Goal: Information Seeking & Learning: Learn about a topic

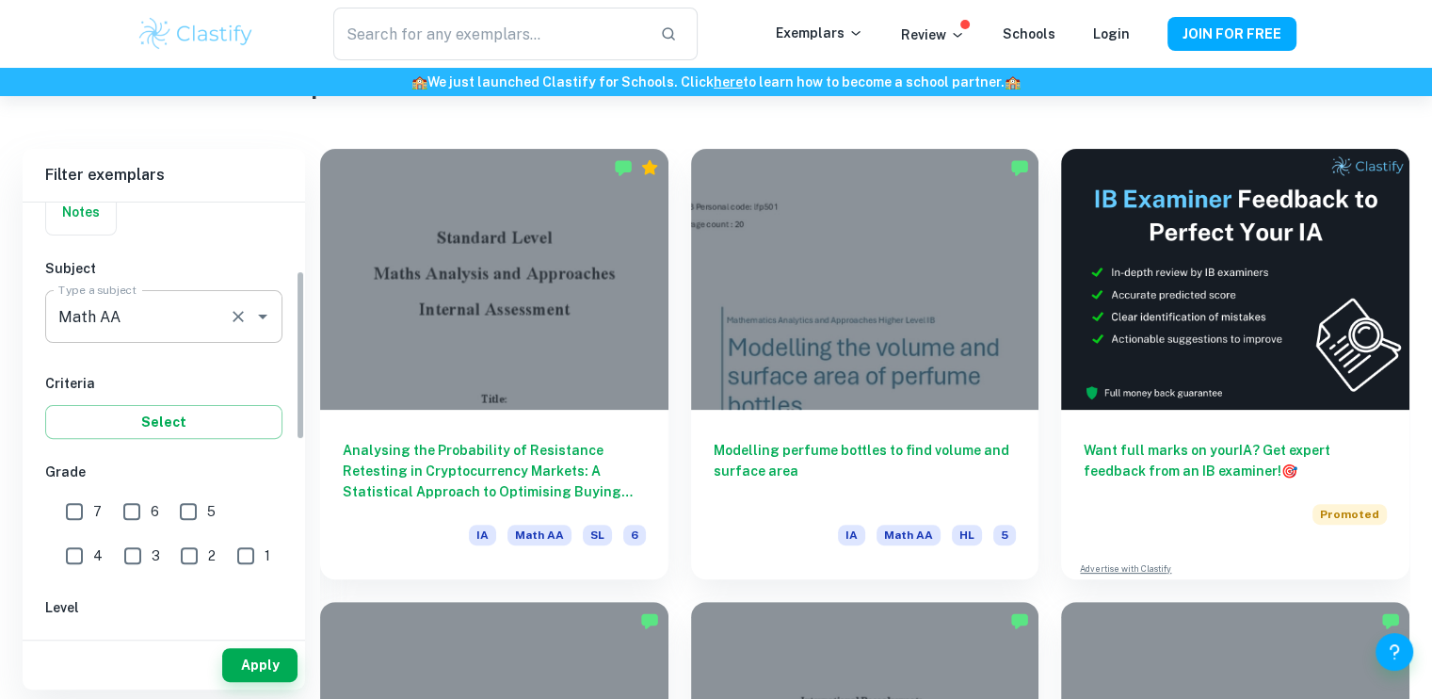
scroll to position [183, 0]
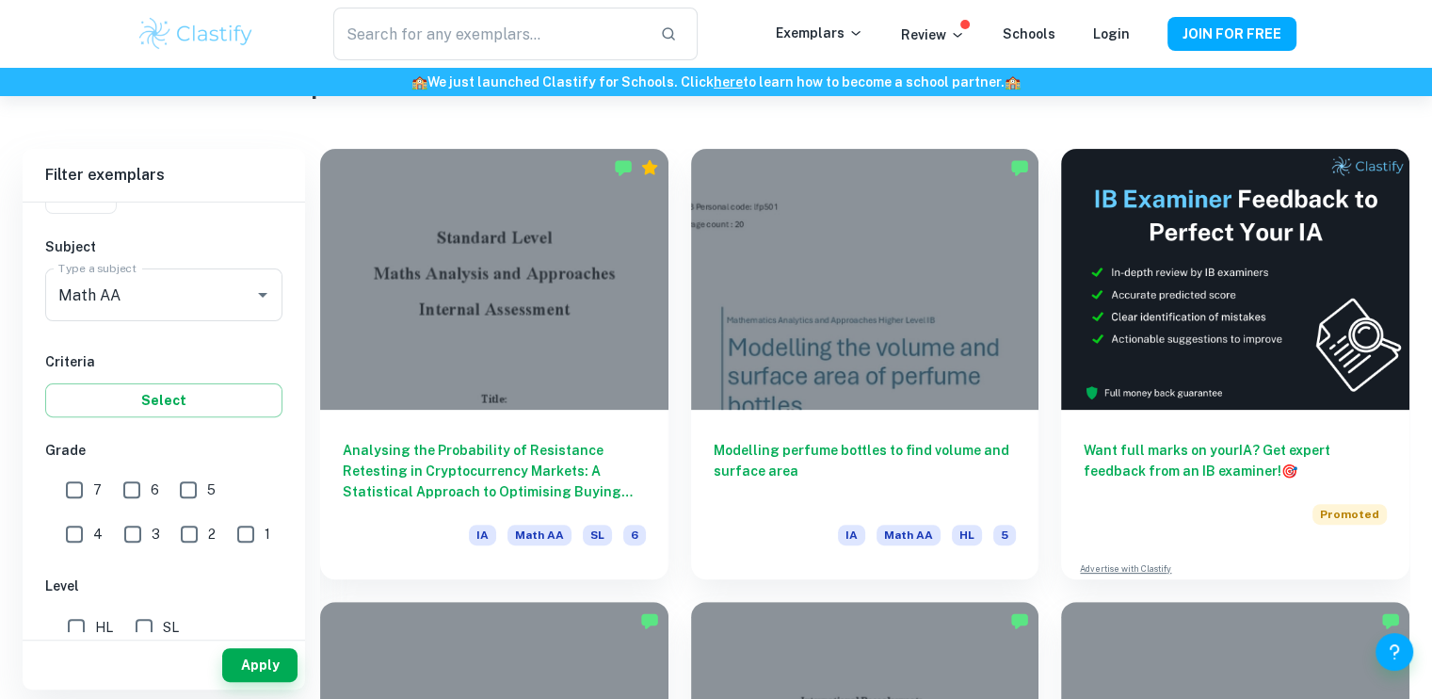
click at [72, 492] on input "7" at bounding box center [75, 490] width 38 height 38
checkbox input "true"
click at [76, 624] on input "HL" at bounding box center [76, 627] width 38 height 38
checkbox input "true"
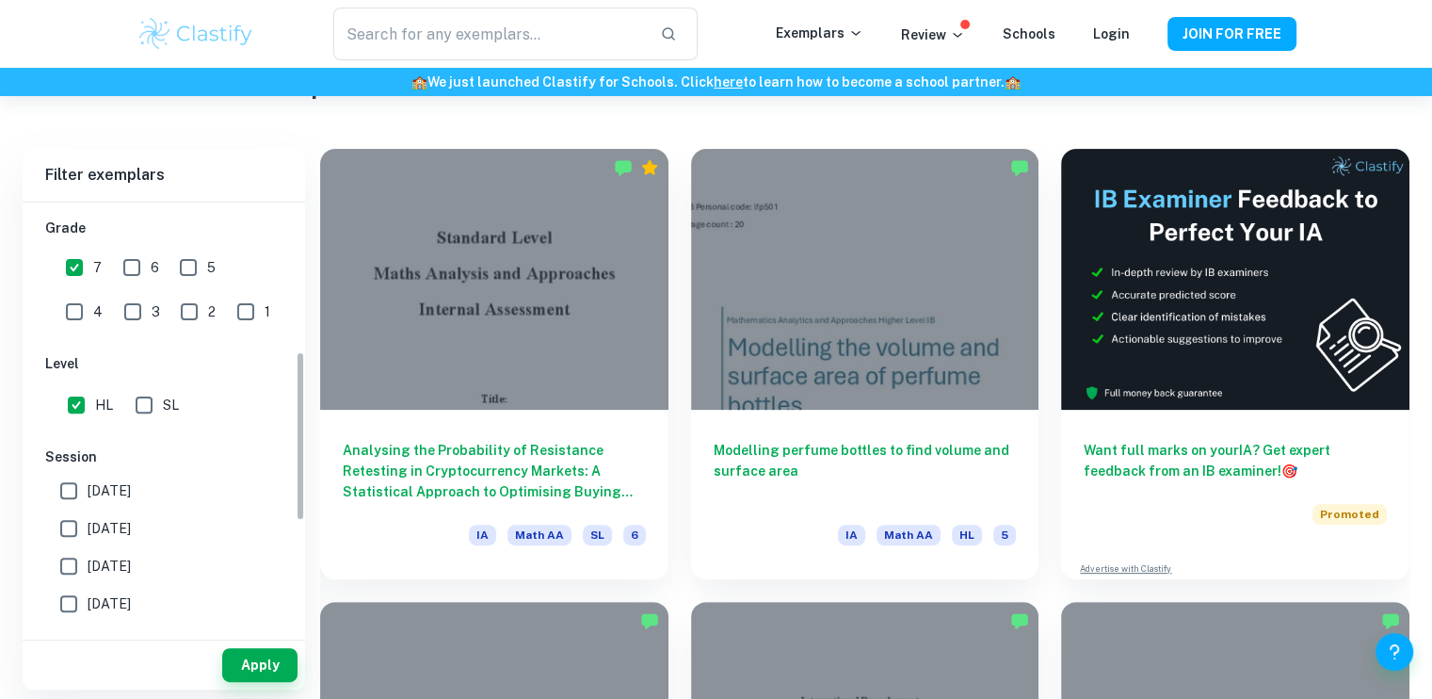
scroll to position [349, 0]
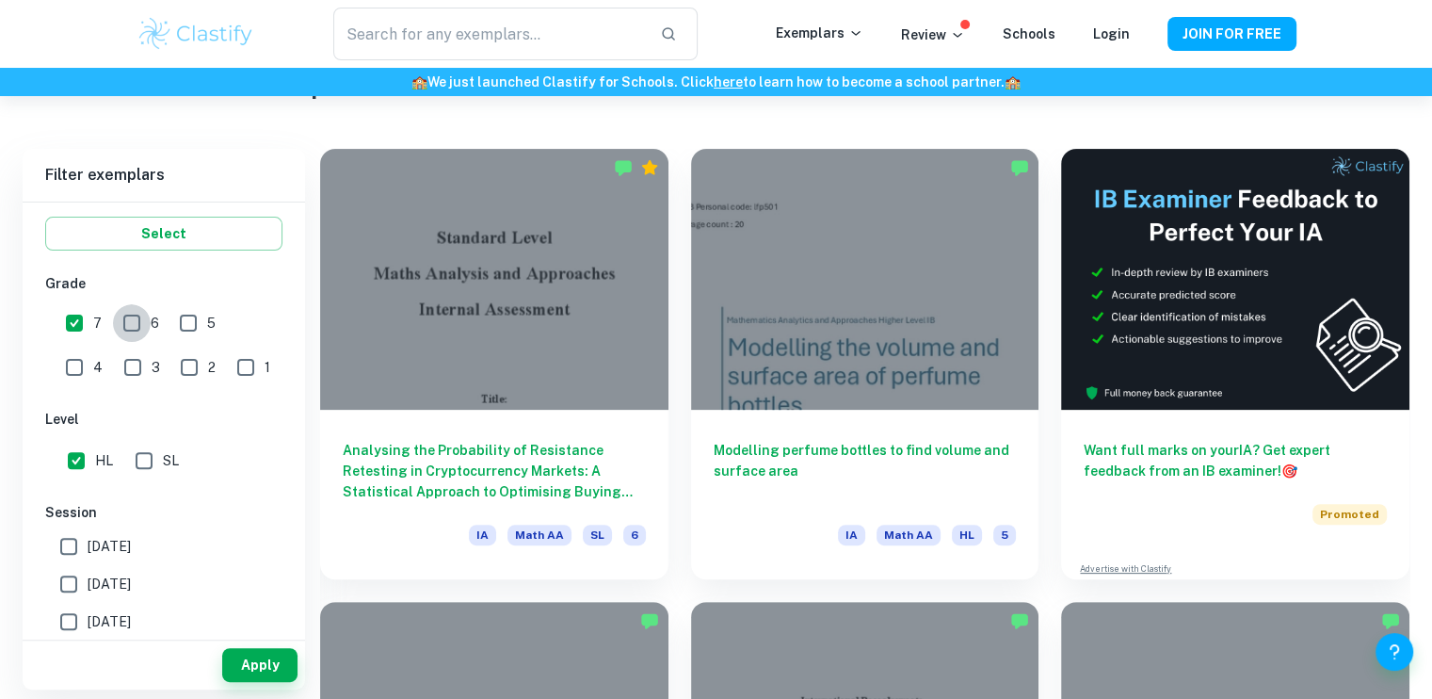
click at [134, 325] on input "6" at bounding box center [132, 323] width 38 height 38
checkbox input "true"
click at [265, 670] on button "Apply" at bounding box center [259, 665] width 75 height 34
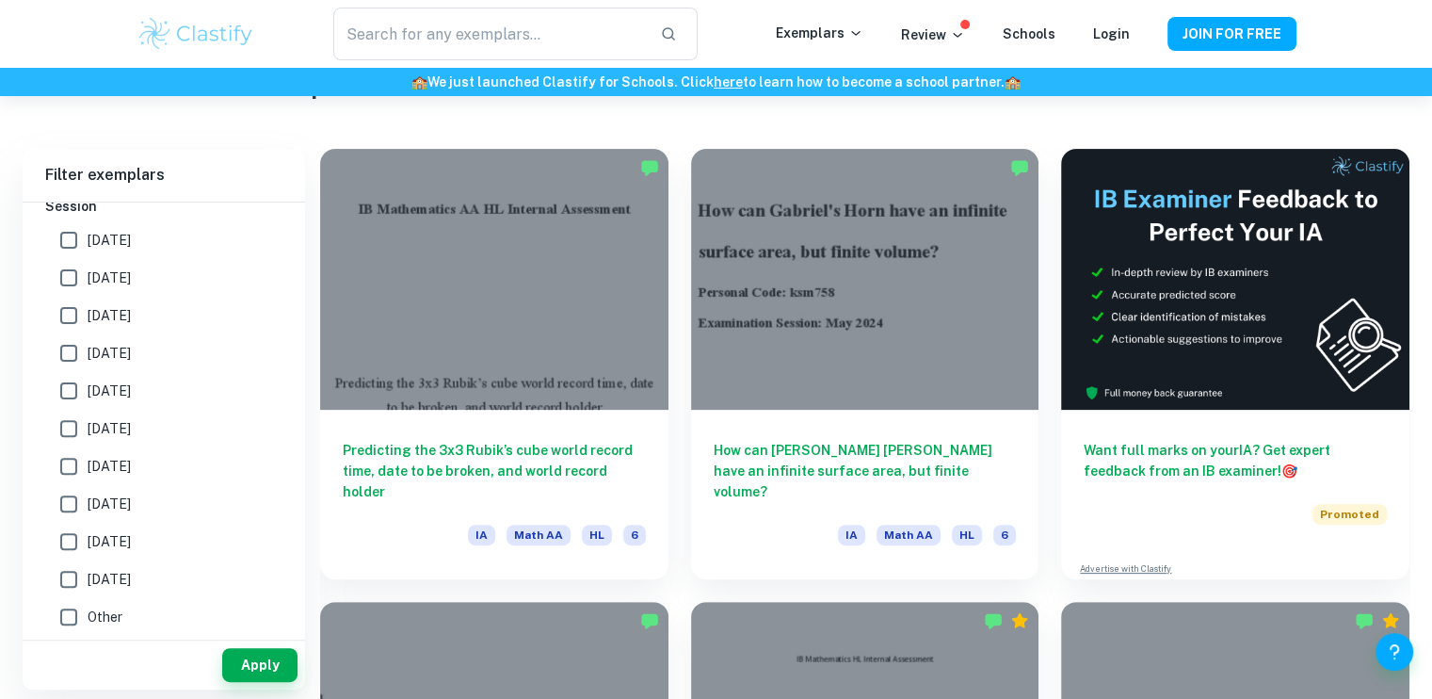
scroll to position [37, 0]
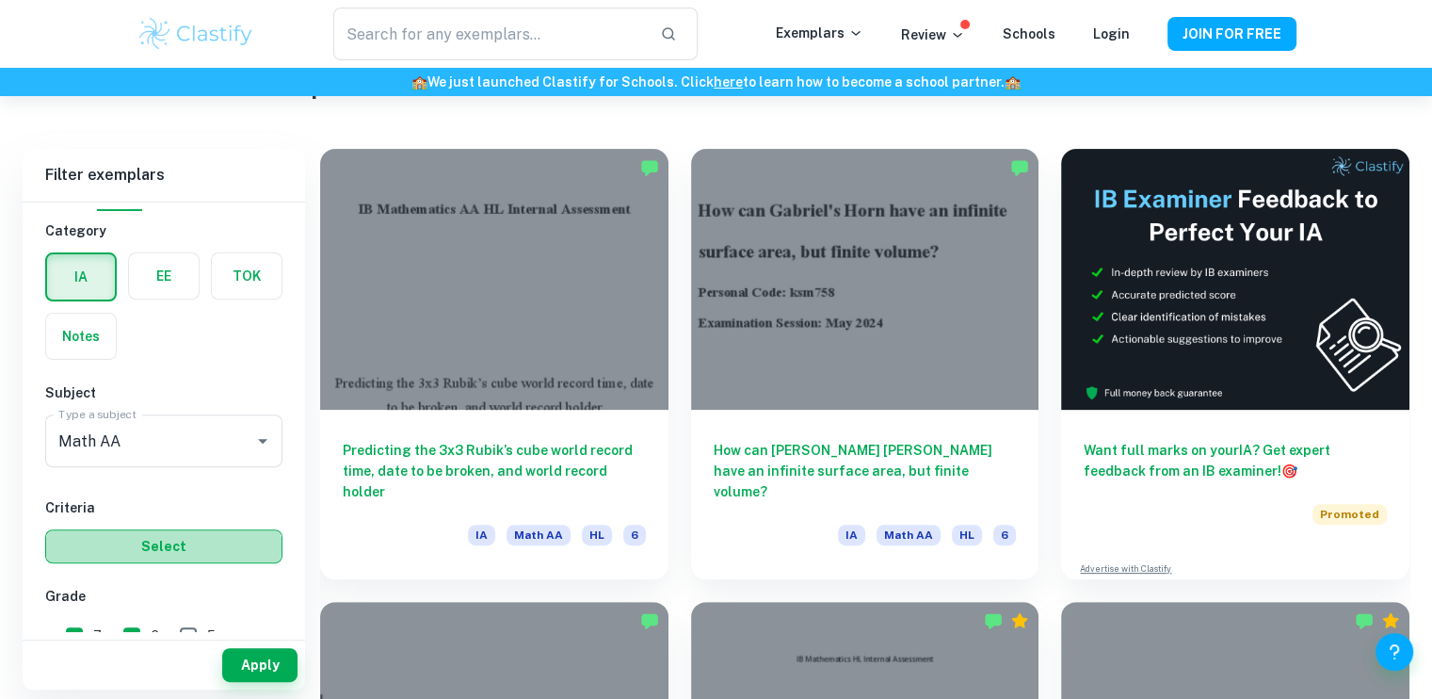
click at [163, 553] on button "Select" at bounding box center [163, 546] width 237 height 34
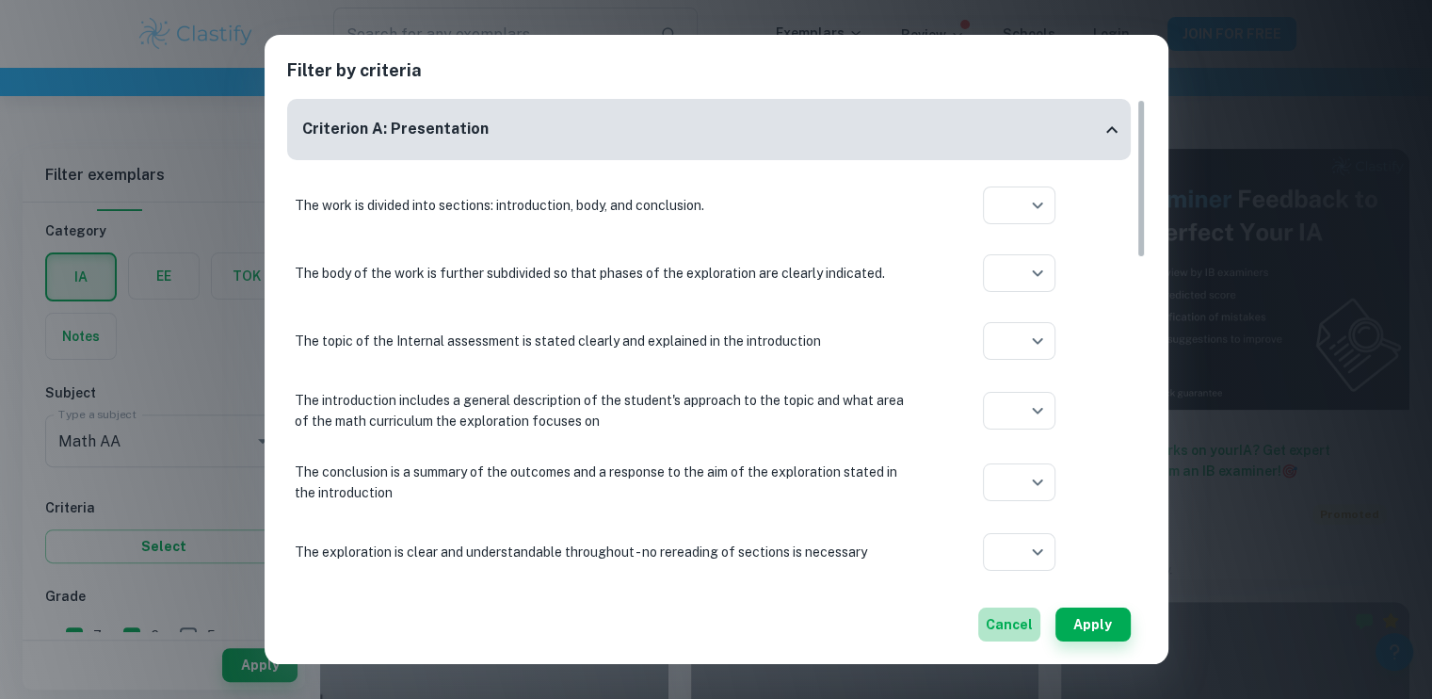
click at [1013, 624] on button "Cancel" at bounding box center [1009, 624] width 62 height 34
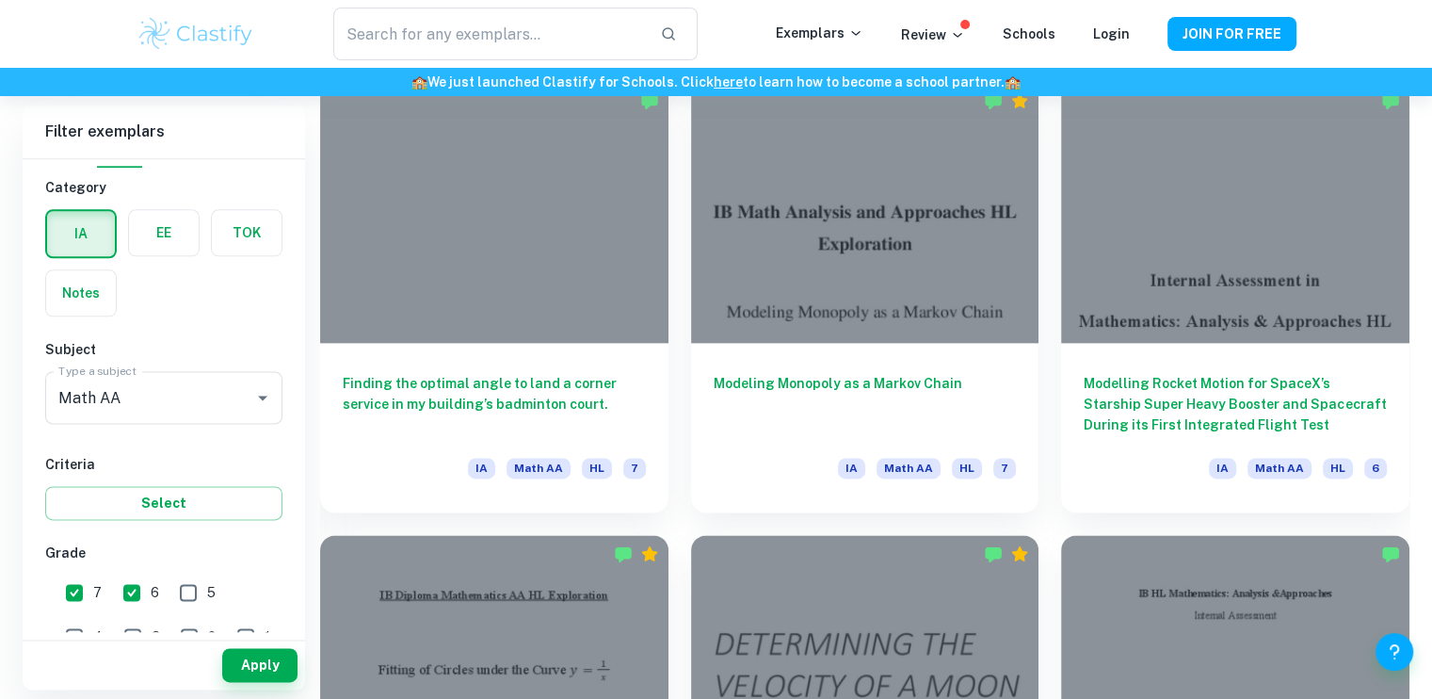
scroll to position [2339, 0]
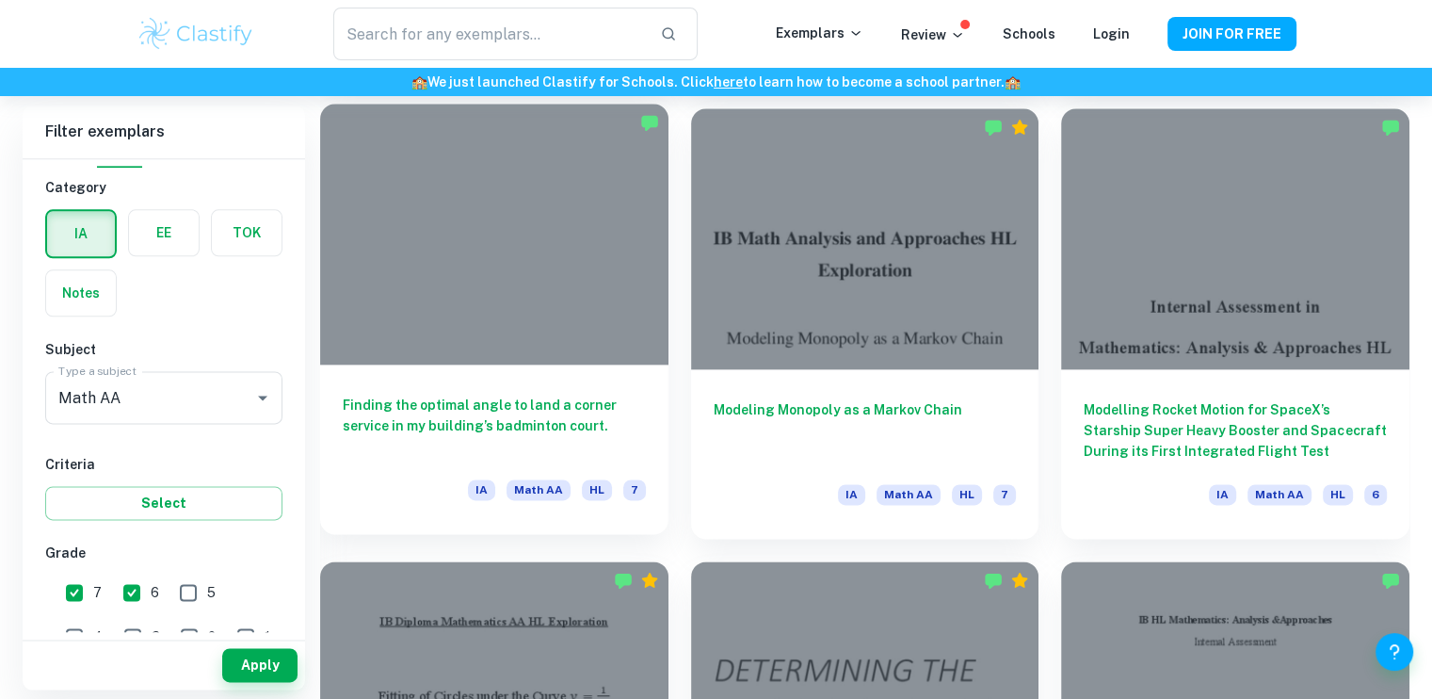
click at [490, 436] on h6 "Finding the optimal angle to land a corner service in my building’s badminton c…" at bounding box center [494, 426] width 303 height 62
click at [487, 311] on div at bounding box center [494, 234] width 348 height 261
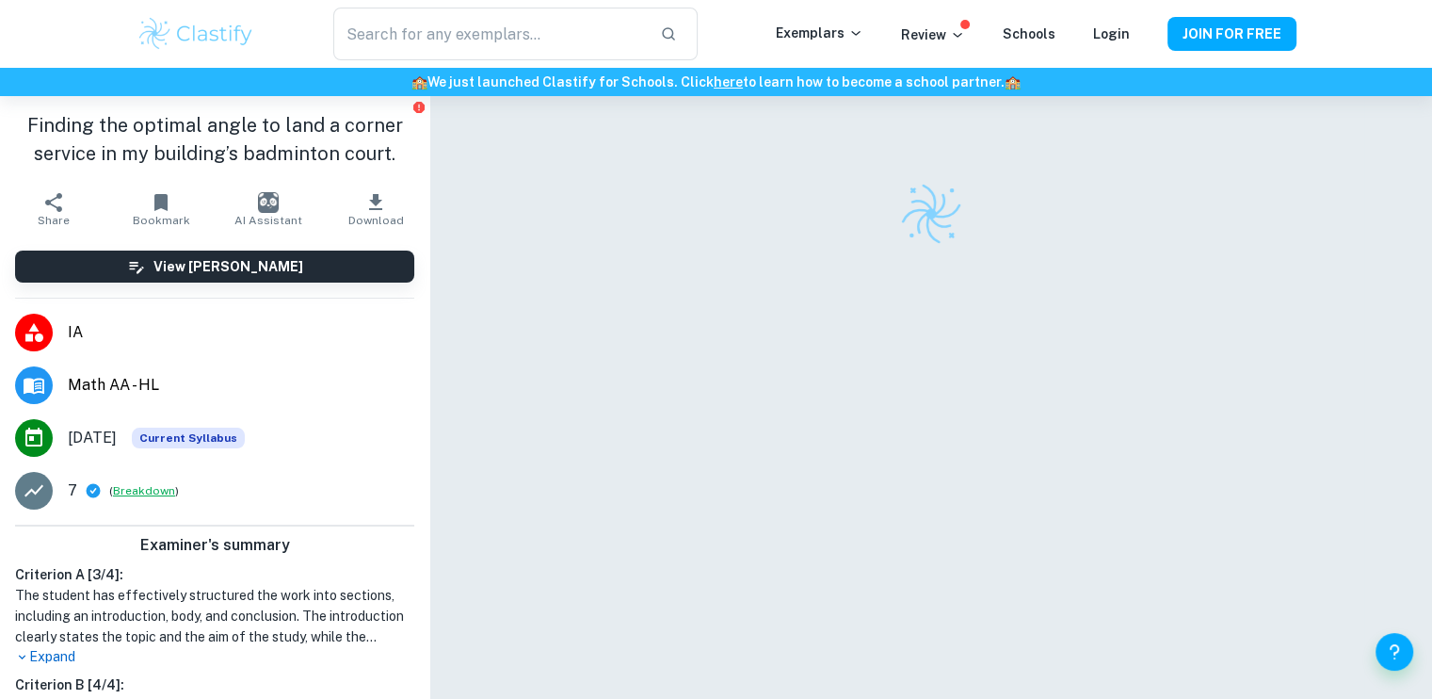
click at [136, 492] on button "Breakdown" at bounding box center [144, 490] width 62 height 17
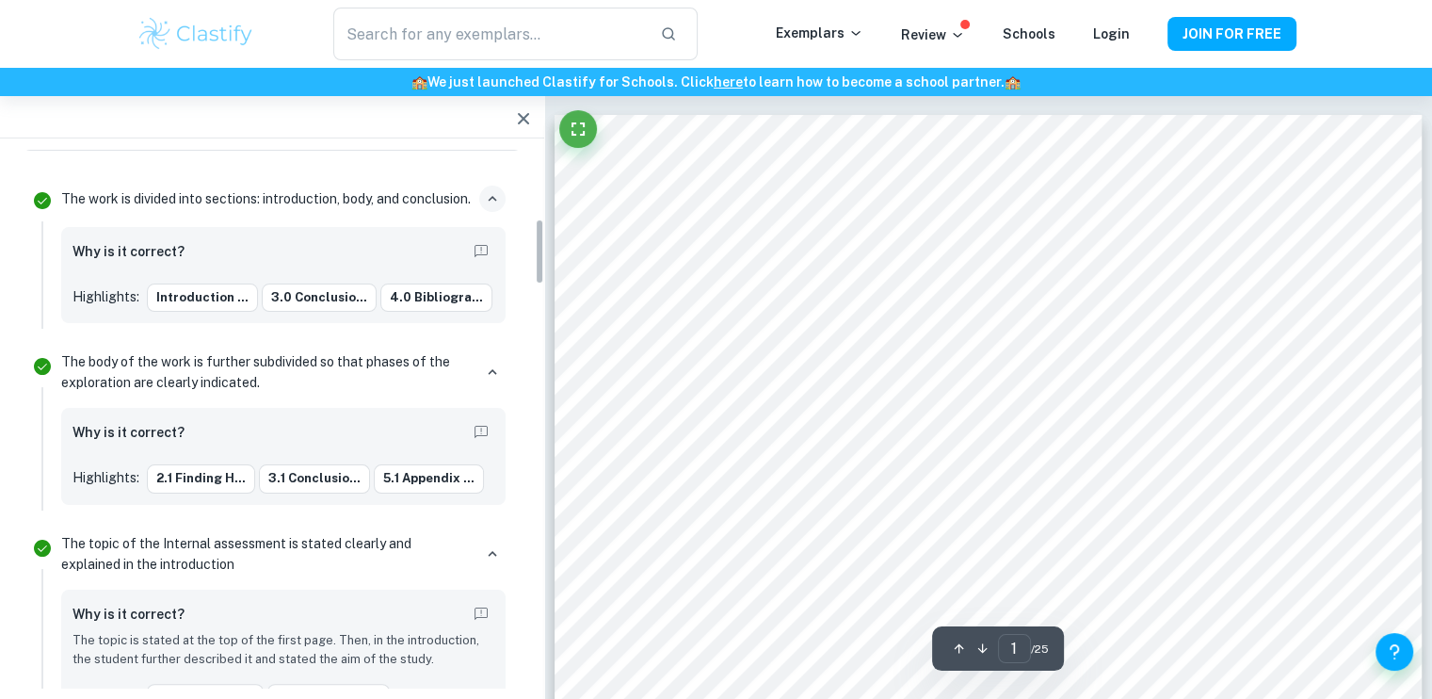
scroll to position [241, 0]
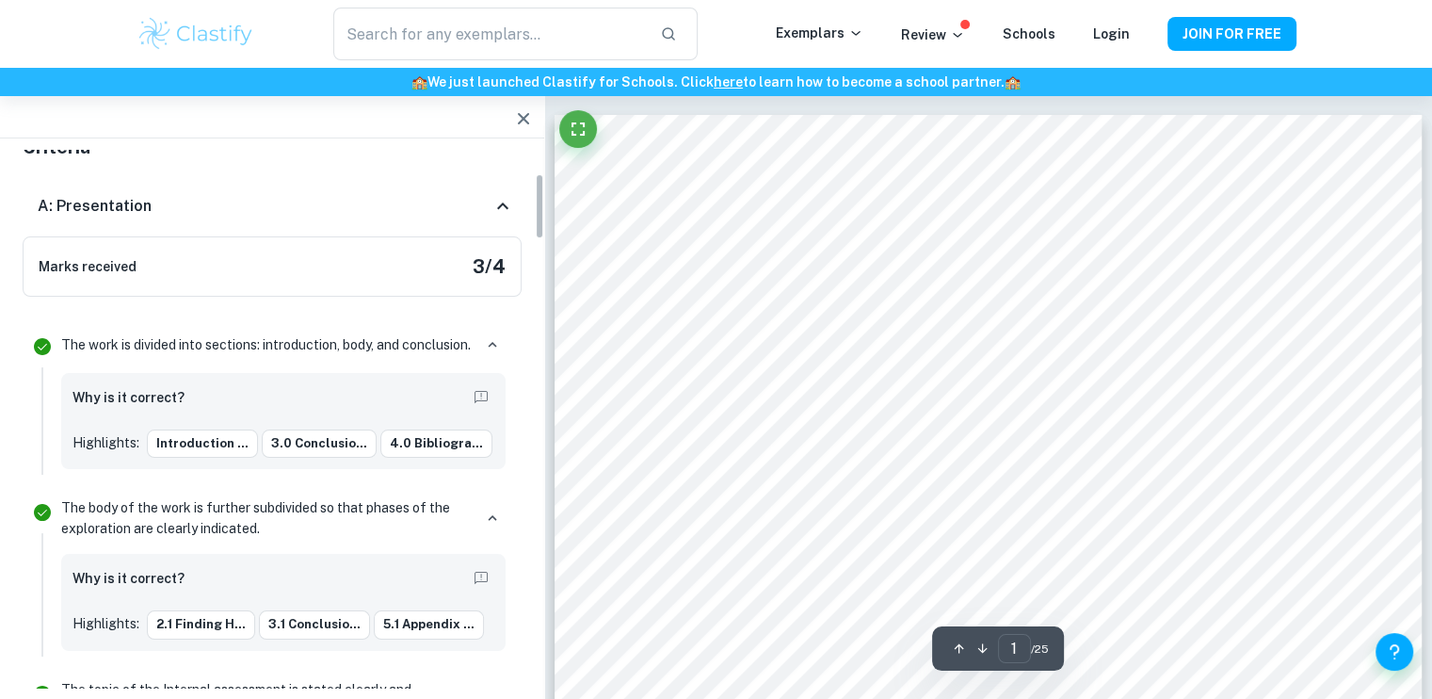
click at [505, 218] on icon at bounding box center [503, 206] width 23 height 23
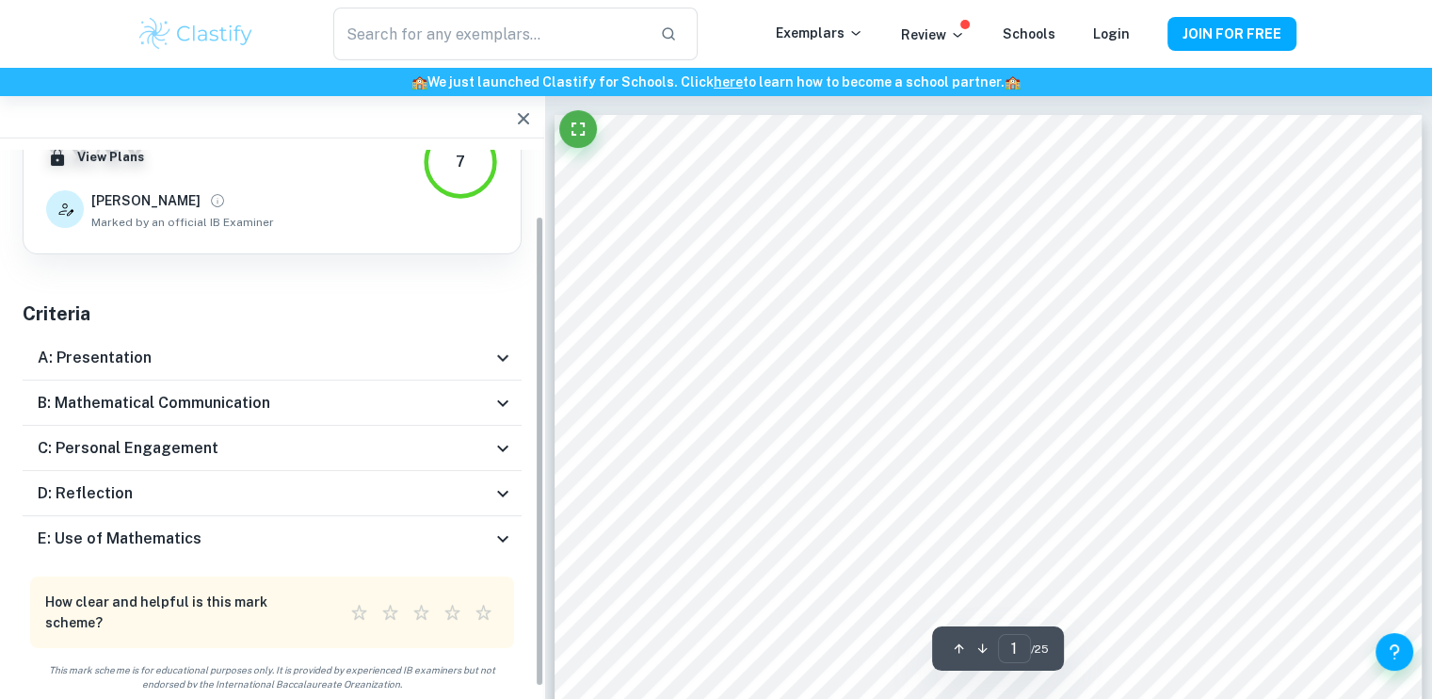
scroll to position [74, 0]
click at [492, 402] on icon at bounding box center [503, 403] width 23 height 23
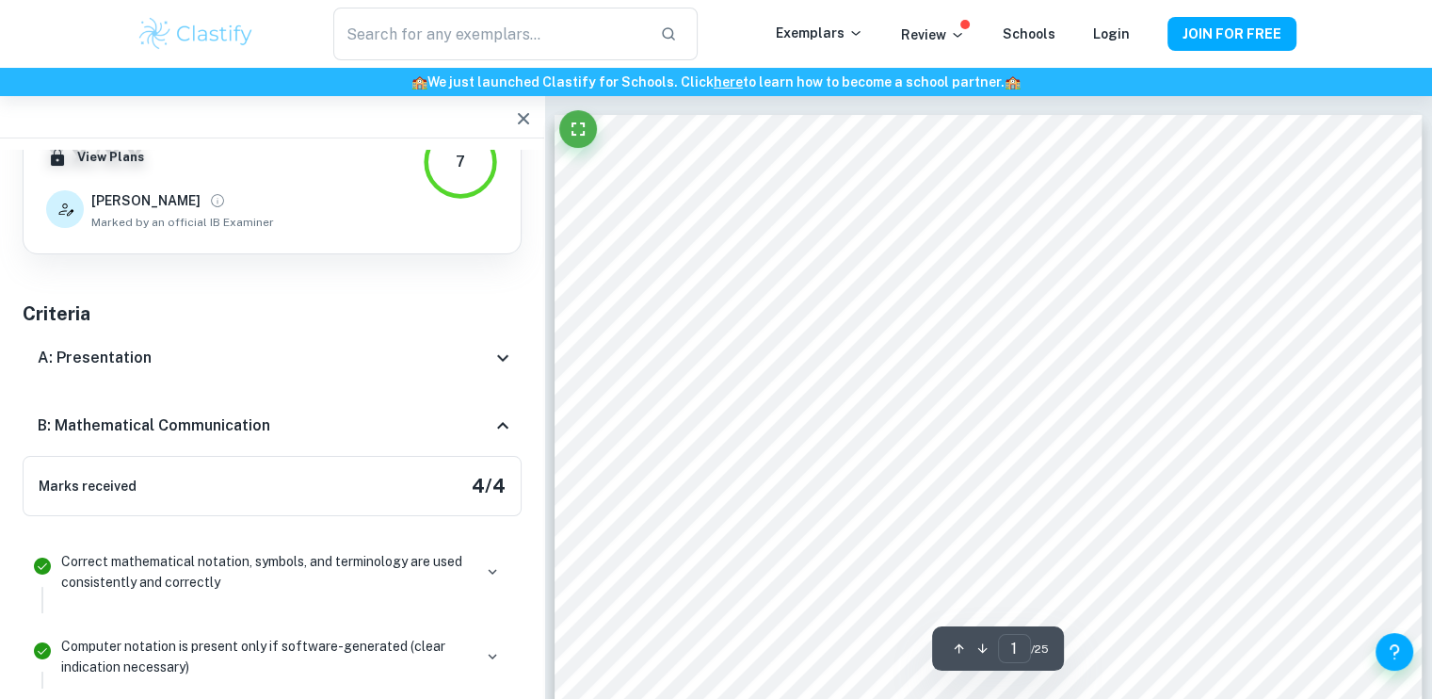
click at [507, 347] on icon at bounding box center [503, 358] width 23 height 23
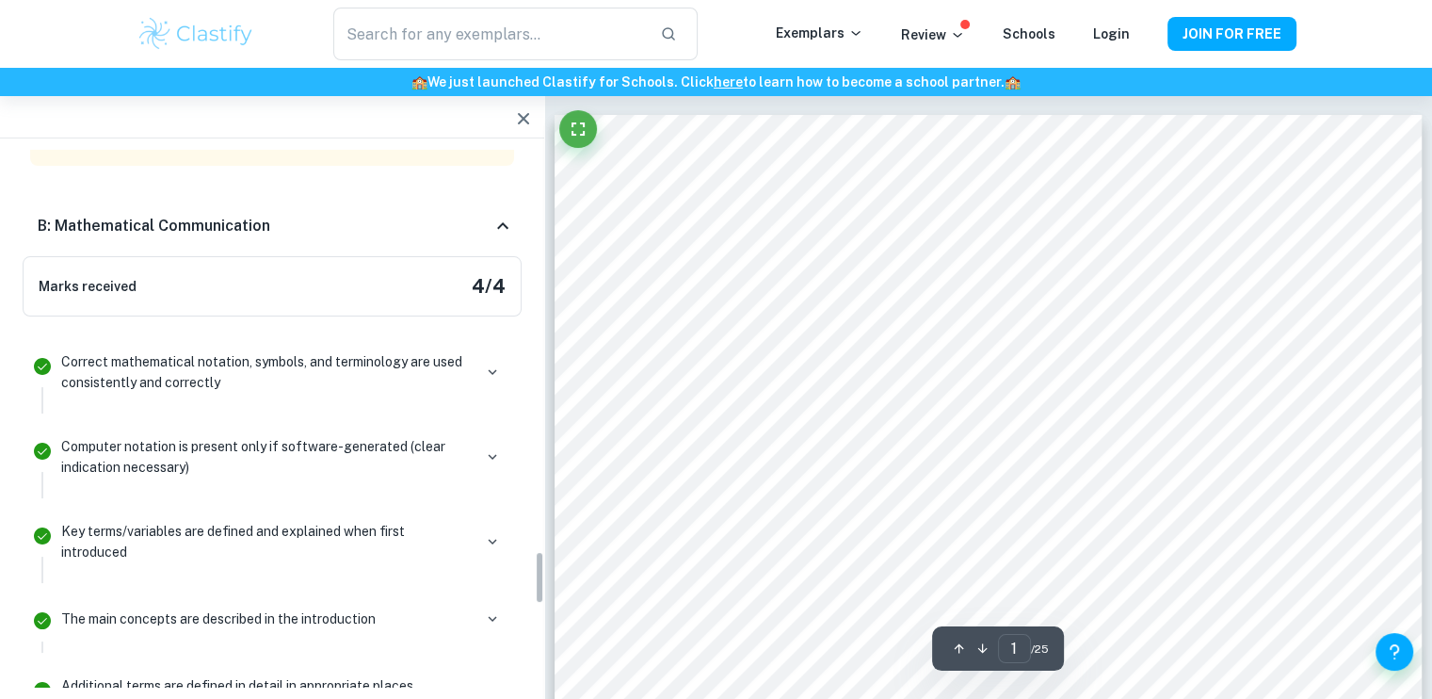
scroll to position [4074, 0]
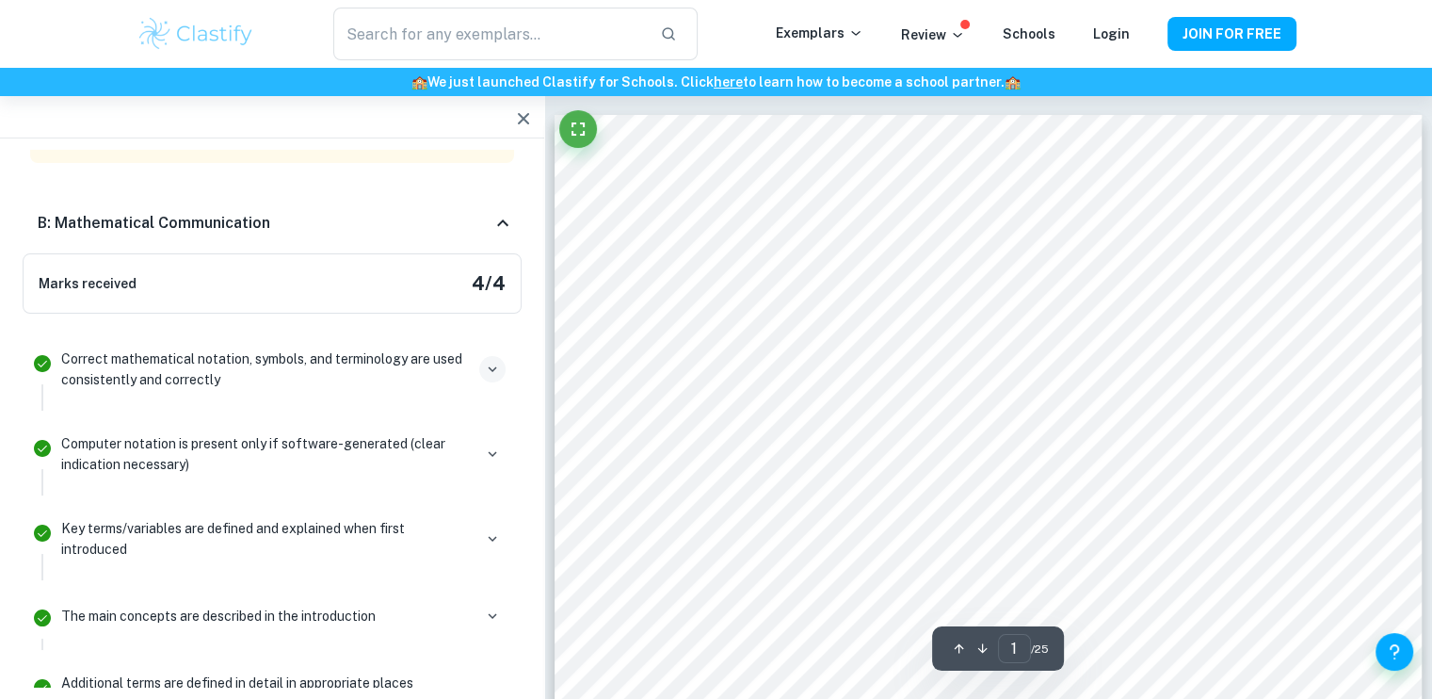
click at [497, 361] on icon "button" at bounding box center [492, 369] width 17 height 17
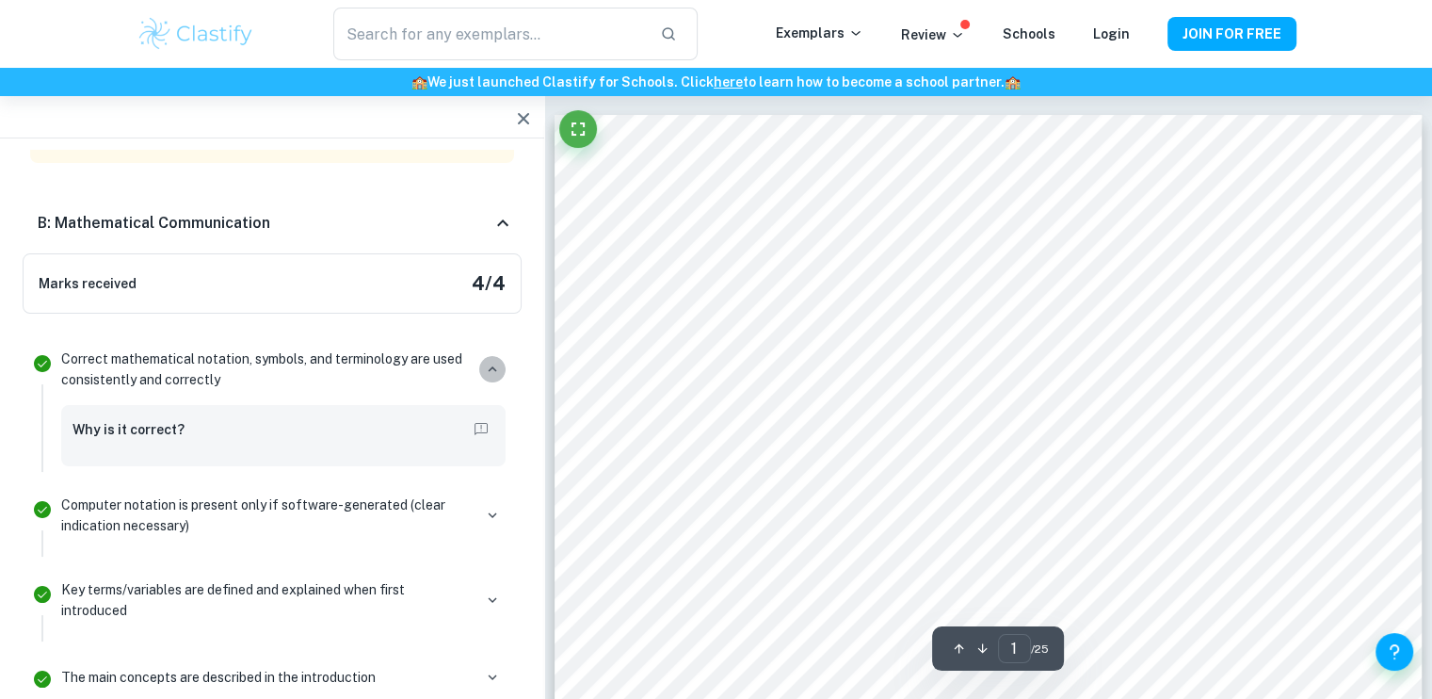
click at [497, 361] on icon "button" at bounding box center [492, 369] width 17 height 17
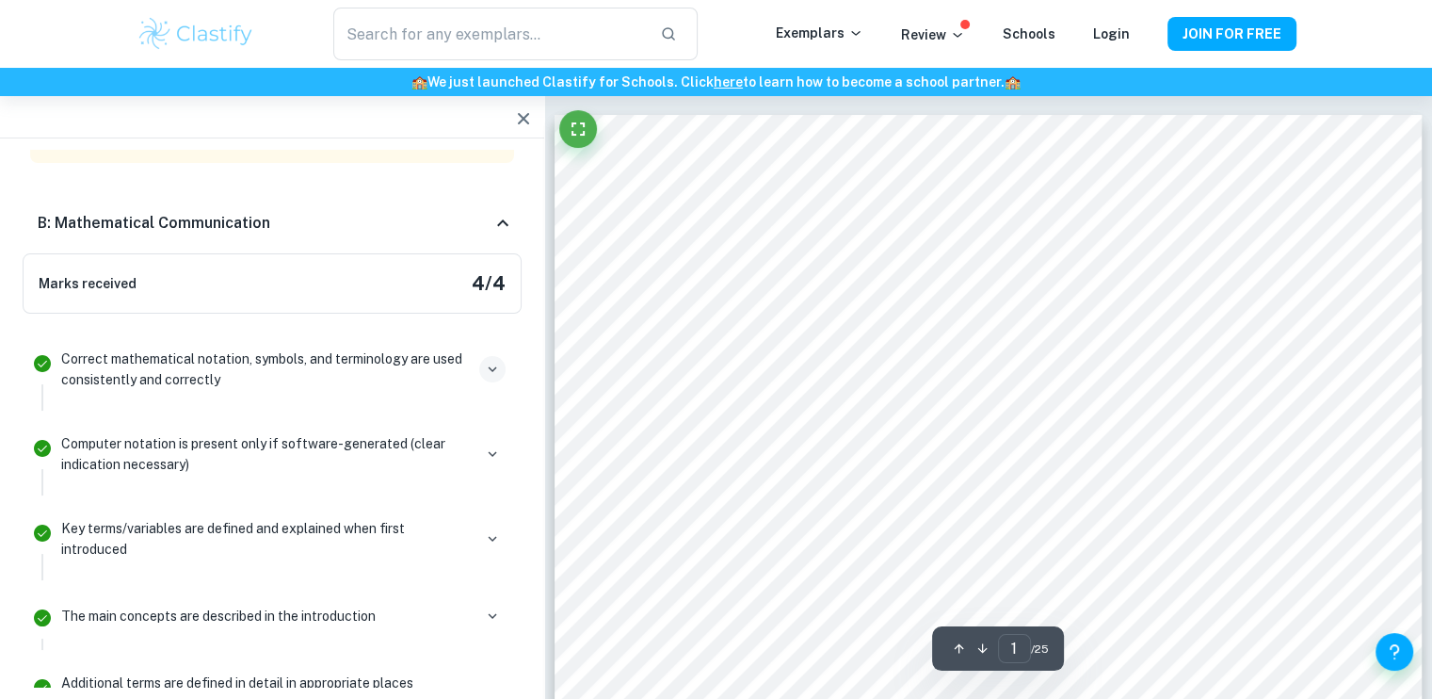
click at [498, 221] on icon at bounding box center [503, 223] width 23 height 23
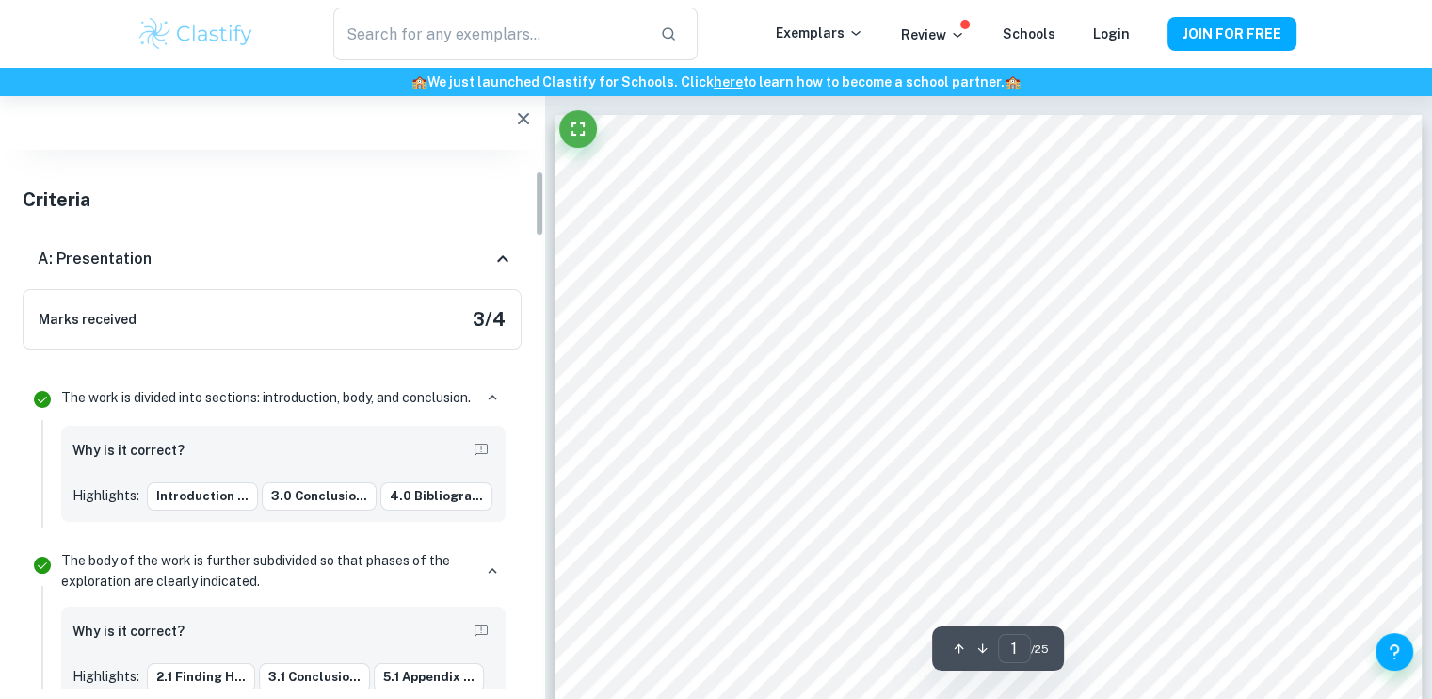
scroll to position [128, 0]
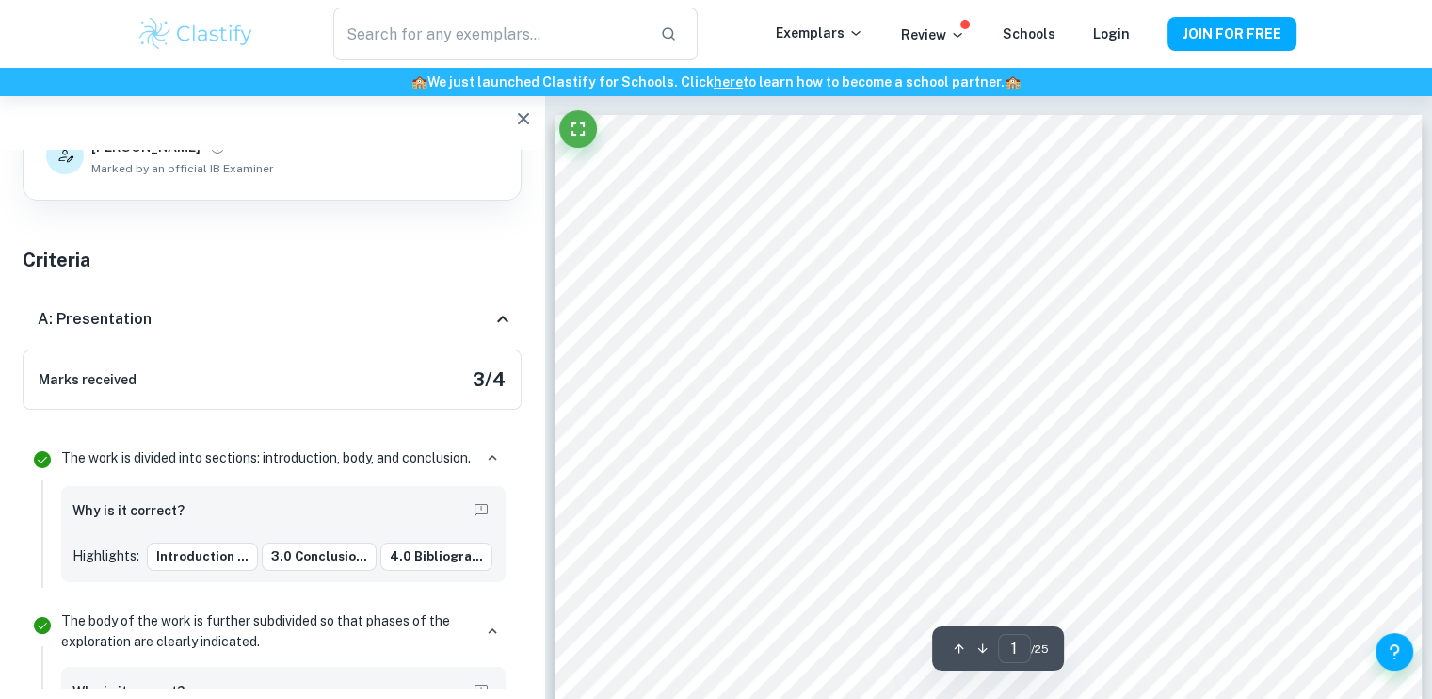
click at [501, 318] on icon at bounding box center [503, 319] width 23 height 23
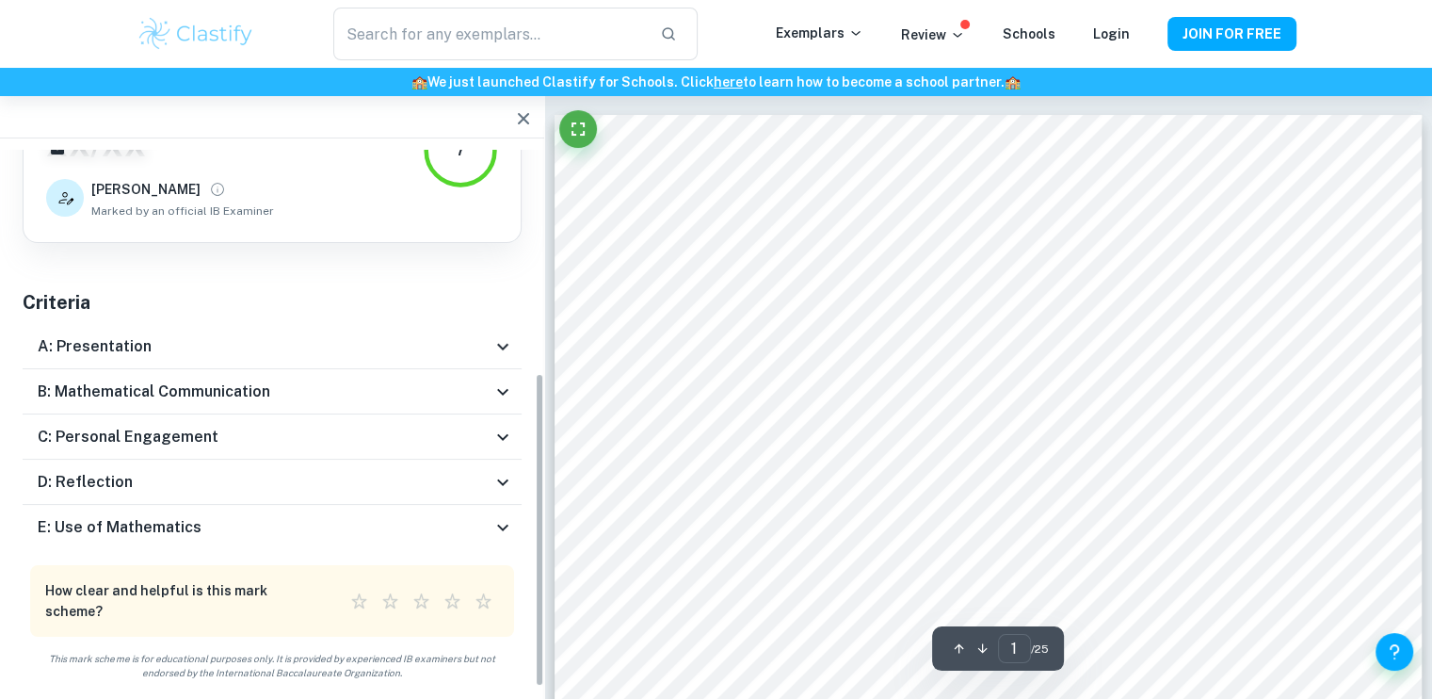
scroll to position [74, 0]
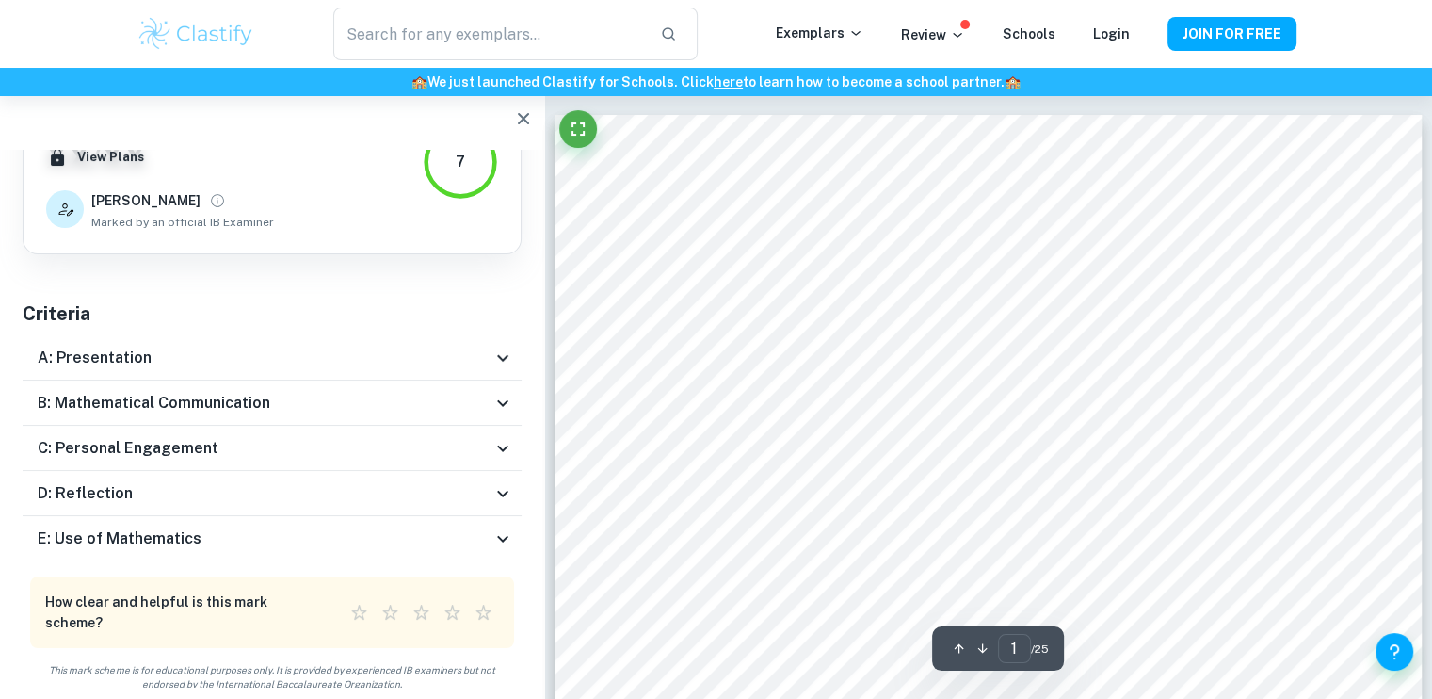
click at [503, 450] on icon at bounding box center [502, 448] width 11 height 7
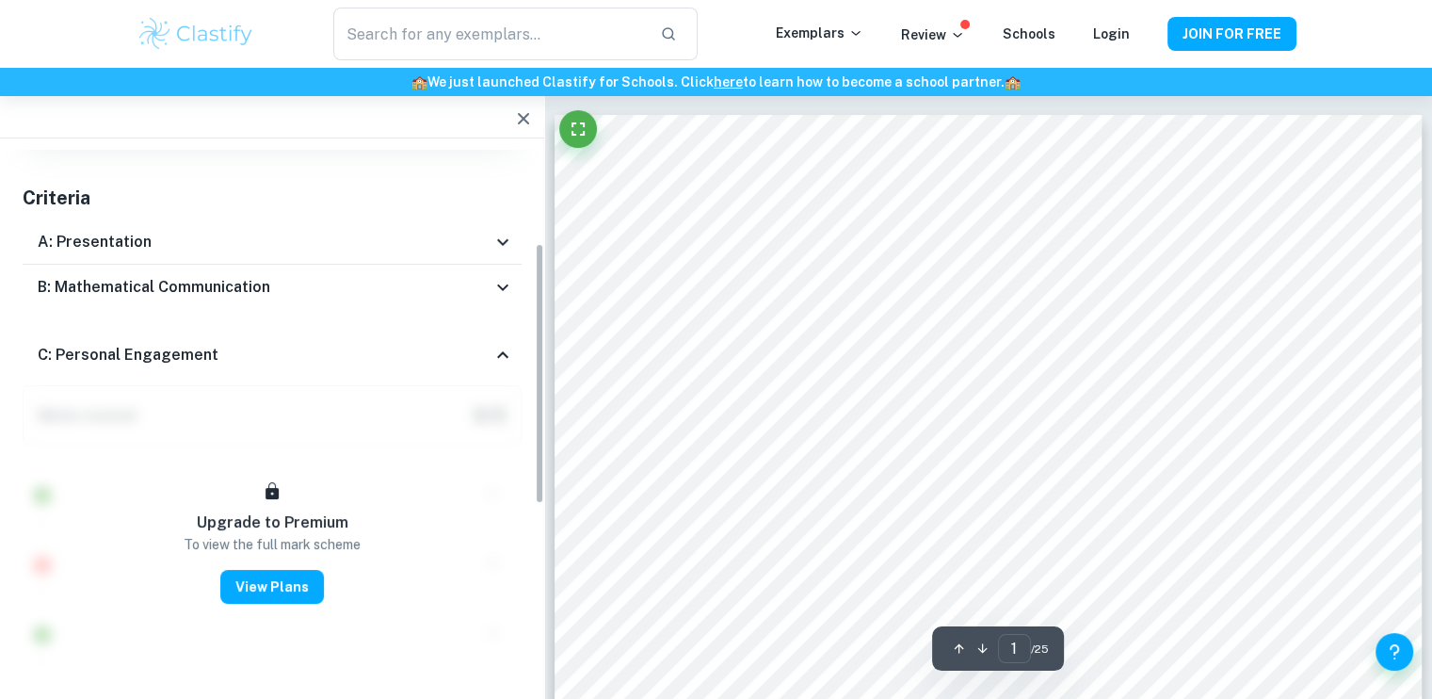
scroll to position [198, 0]
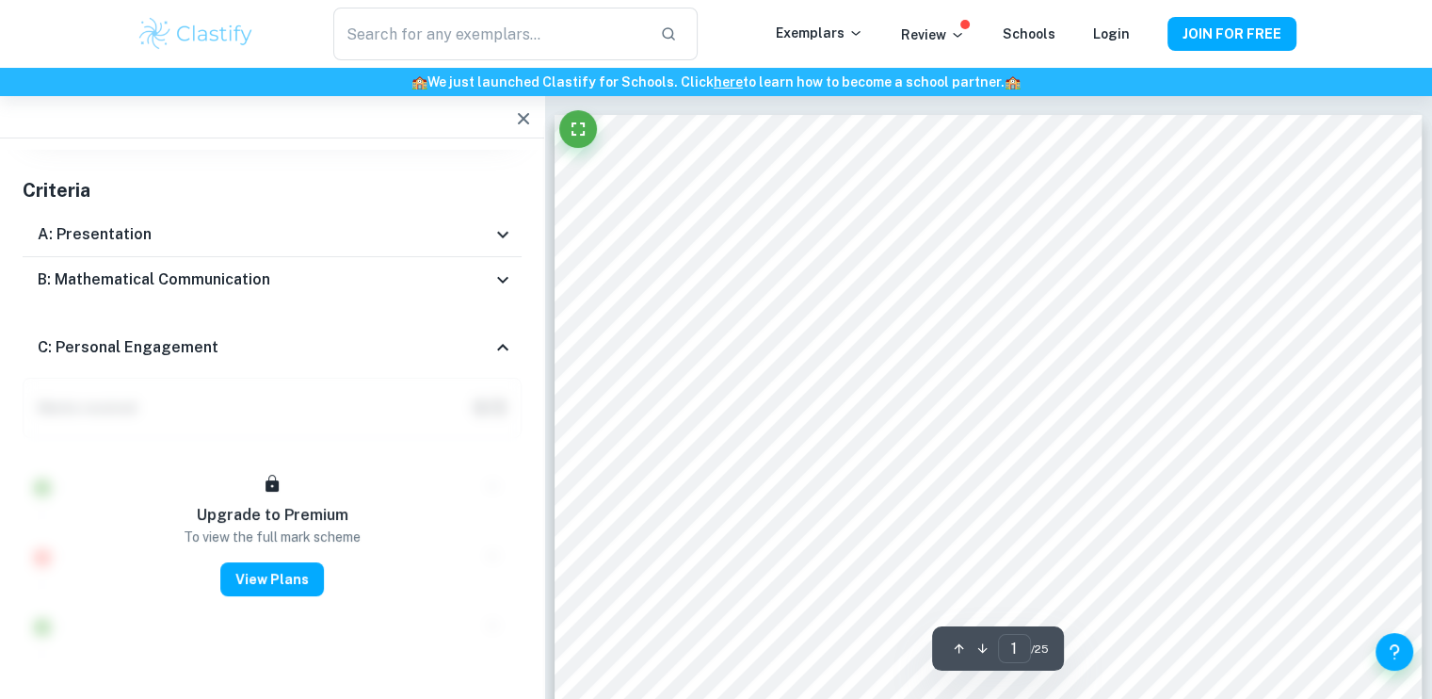
click at [503, 351] on icon at bounding box center [503, 347] width 23 height 23
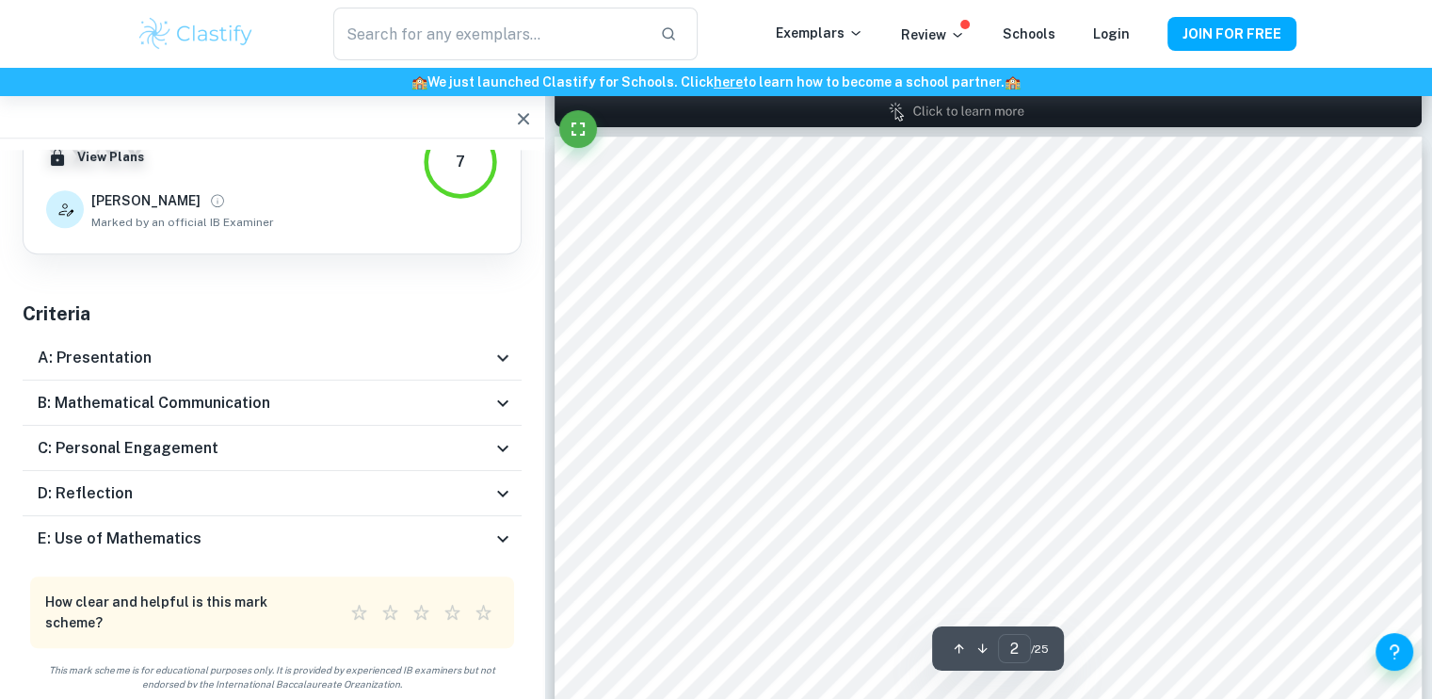
scroll to position [1395, 0]
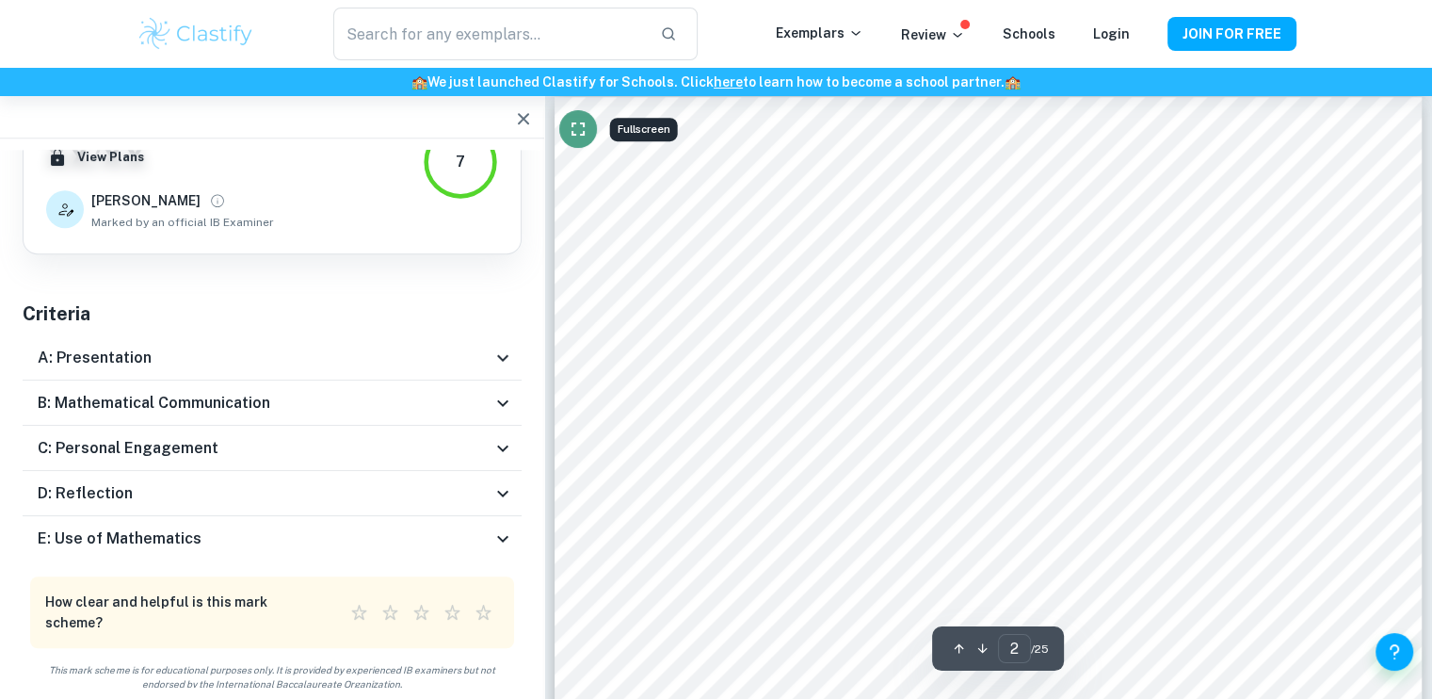
click at [569, 121] on icon "Fullscreen" at bounding box center [578, 129] width 23 height 23
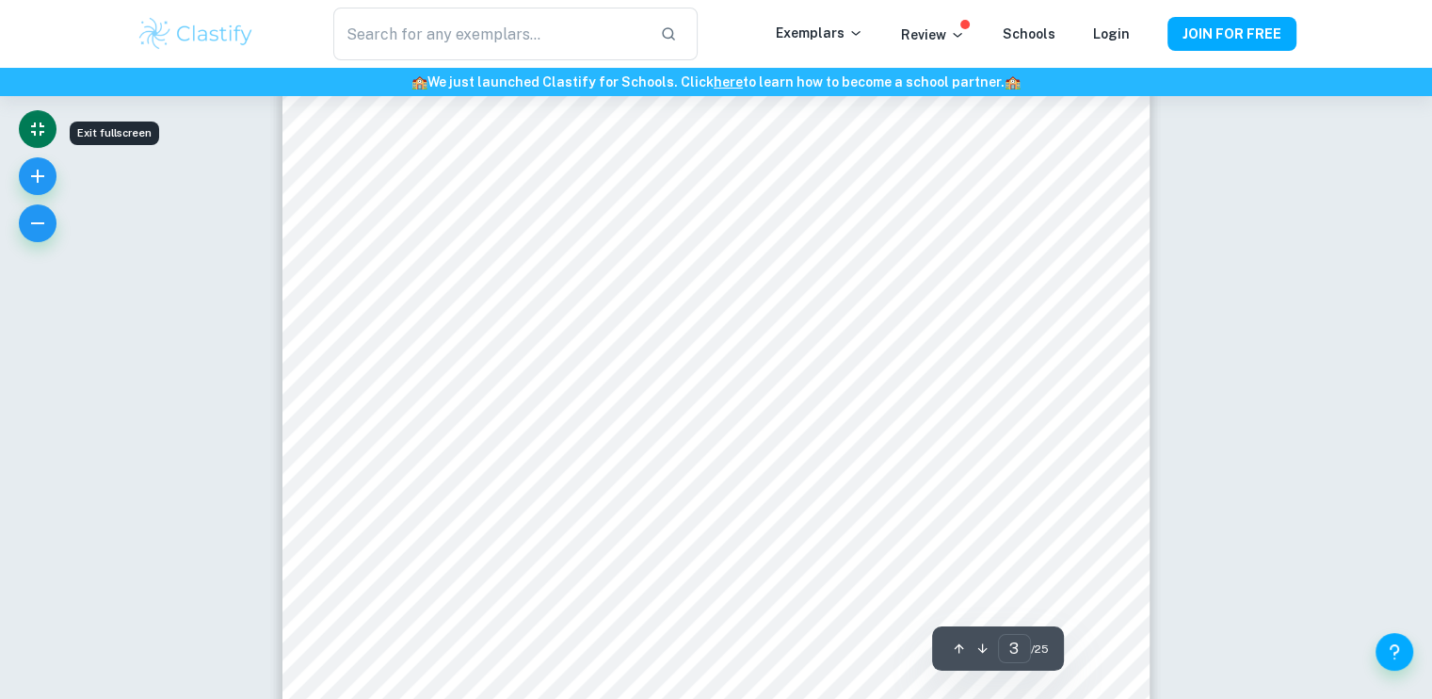
scroll to position [2821, 0]
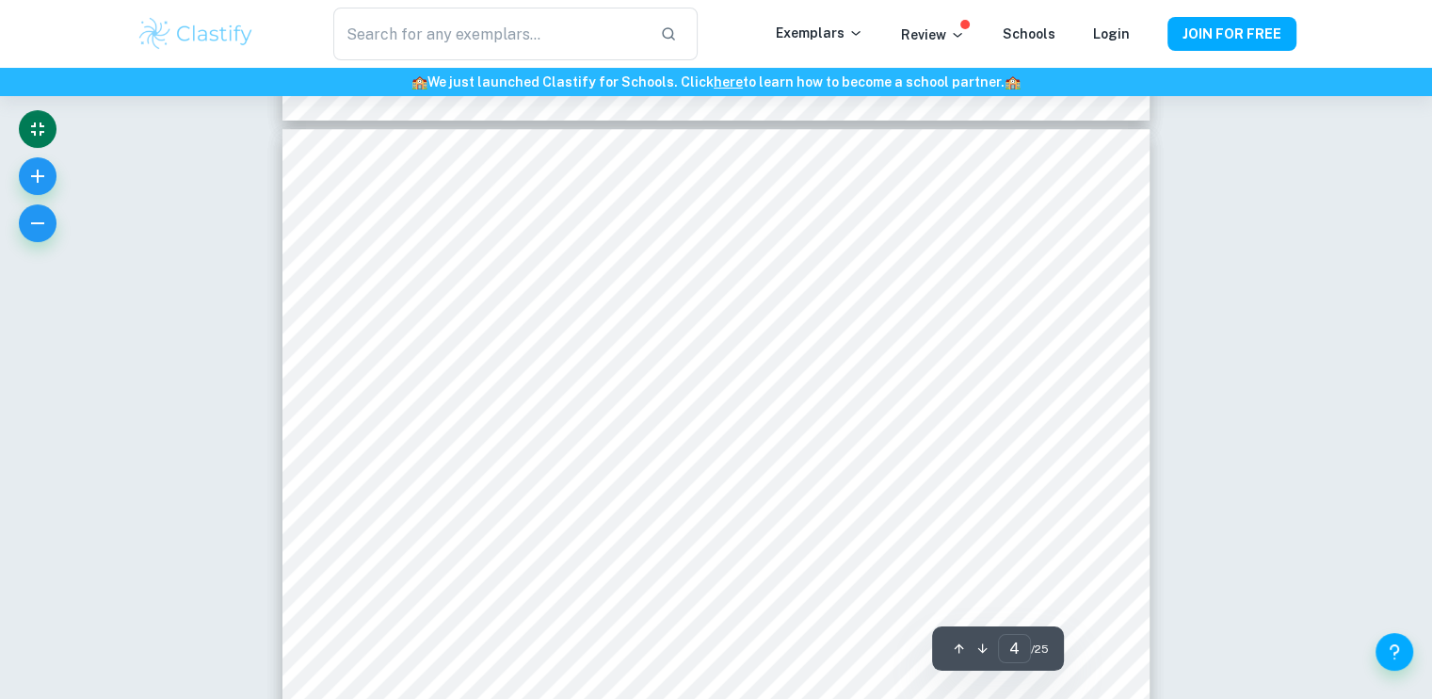
type input "3"
